Goal: Task Accomplishment & Management: Use online tool/utility

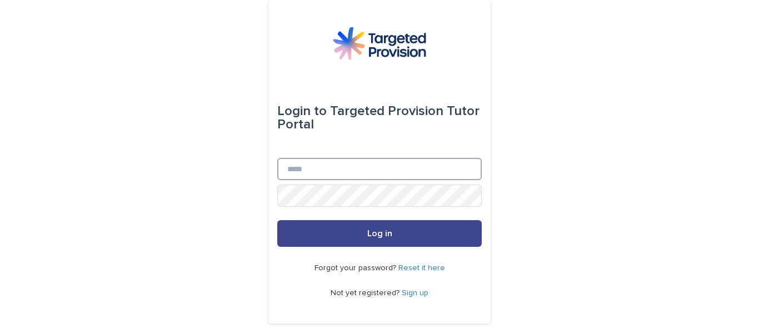
type input "**********"
click at [379, 238] on button "Log in" at bounding box center [379, 233] width 205 height 27
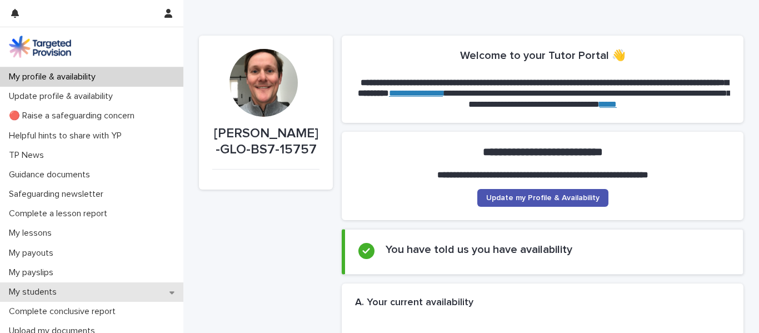
click at [49, 288] on p "My students" at bounding box center [34, 292] width 61 height 11
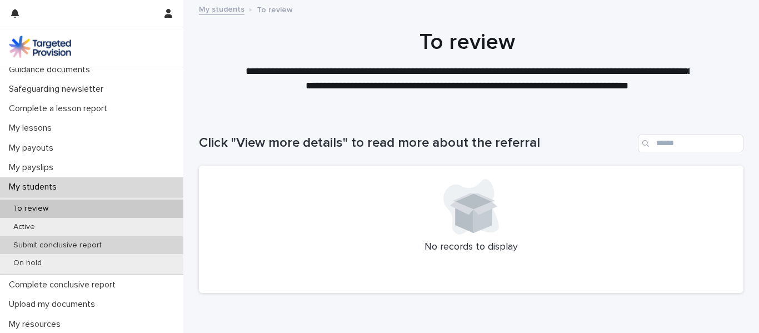
scroll to position [127, 0]
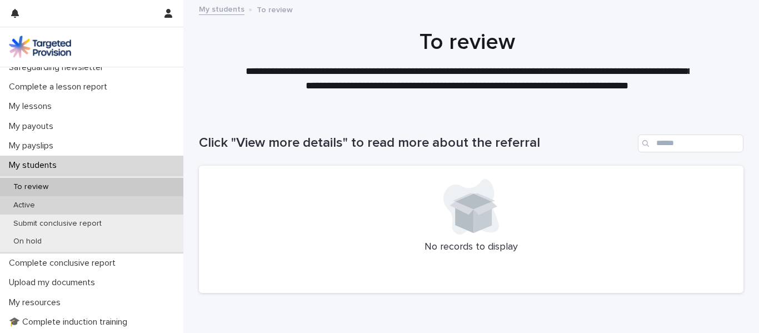
click at [39, 207] on p "Active" at bounding box center [23, 205] width 39 height 9
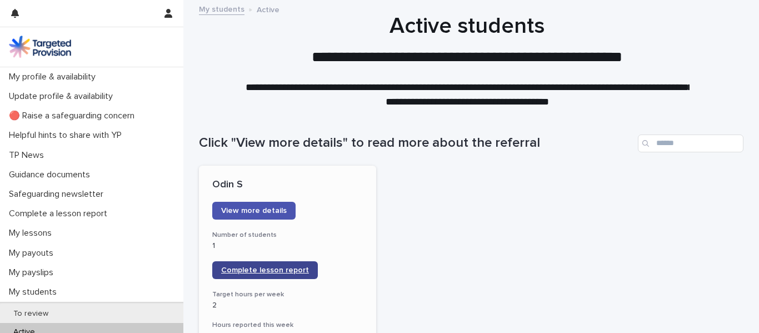
click at [259, 272] on span "Complete lesson report" at bounding box center [265, 270] width 88 height 8
